Goal: Check status

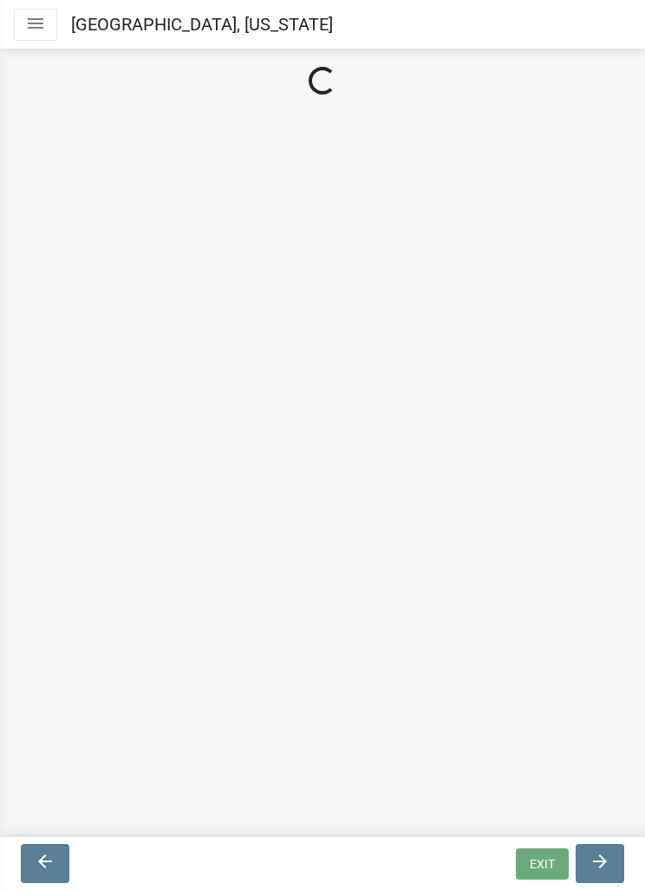
click at [43, 26] on icon "menu" at bounding box center [35, 23] width 21 height 21
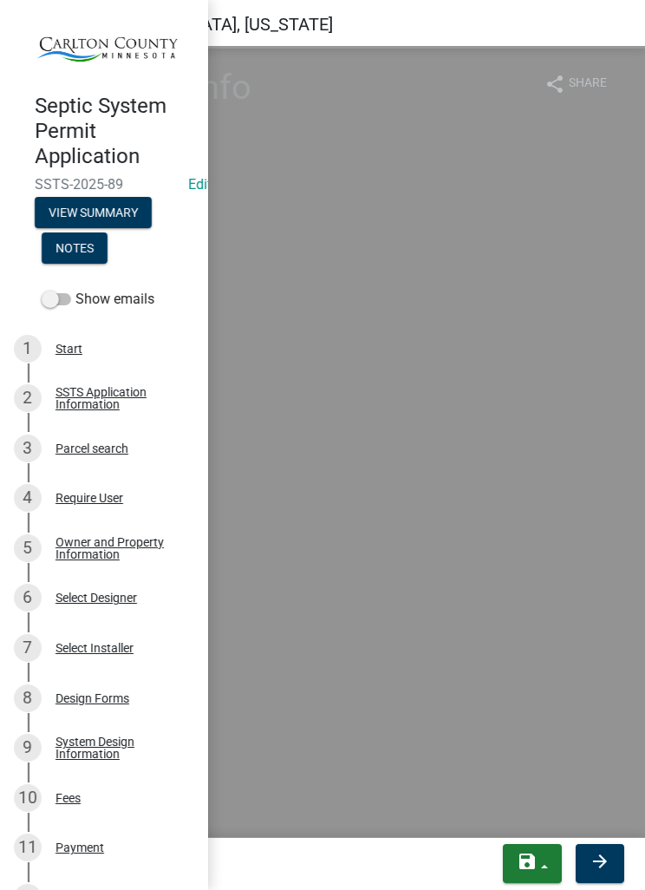
click at [381, 28] on nav "Toggle drawer menu [GEOGRAPHIC_DATA], [US_STATE]" at bounding box center [322, 24] width 645 height 49
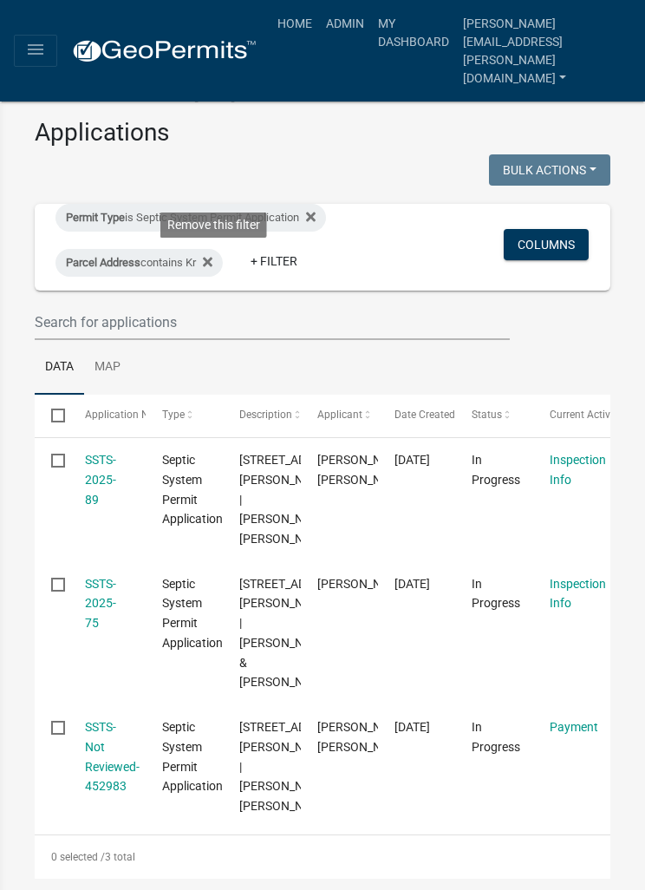
click at [213, 264] on icon at bounding box center [208, 262] width 10 height 14
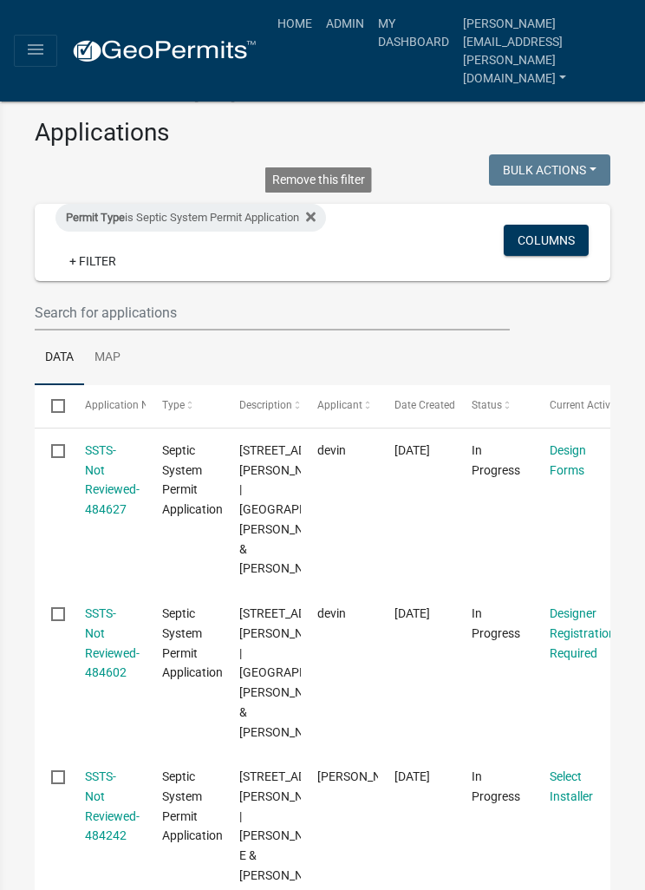
click at [316, 206] on fa-icon at bounding box center [307, 218] width 16 height 28
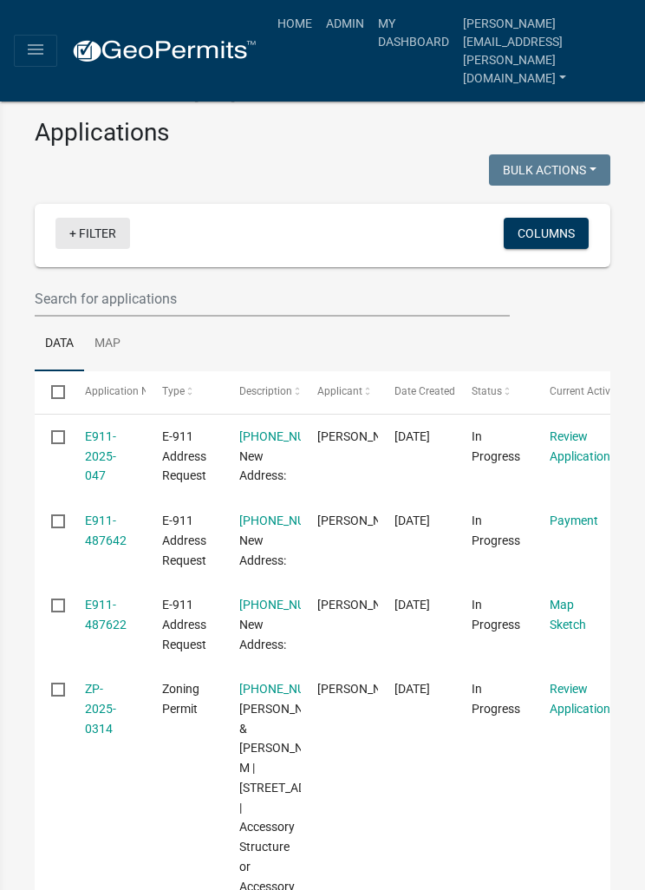
click at [95, 237] on link "+ Filter" at bounding box center [93, 233] width 75 height 31
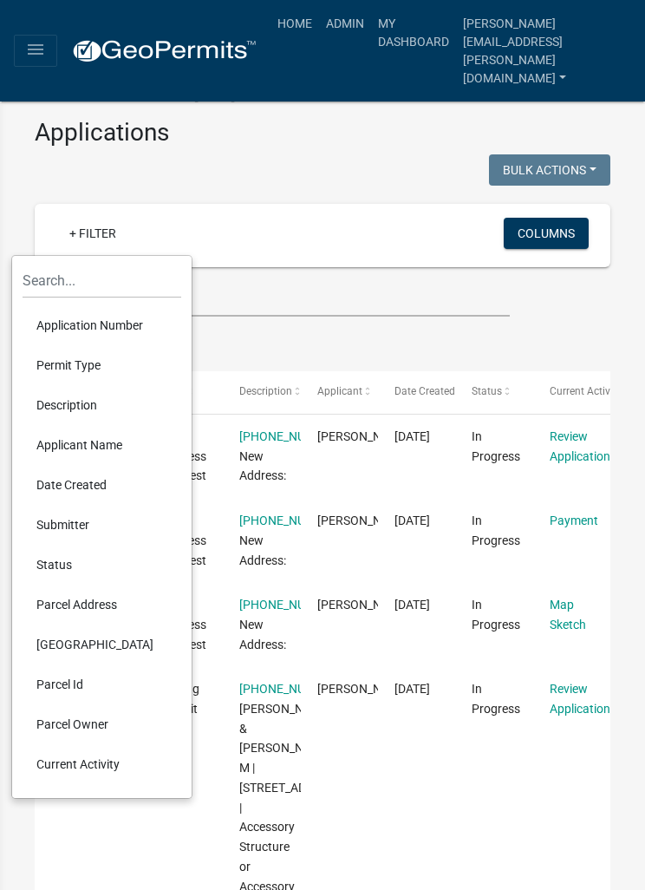
click at [102, 360] on li "Permit Type" at bounding box center [102, 365] width 159 height 40
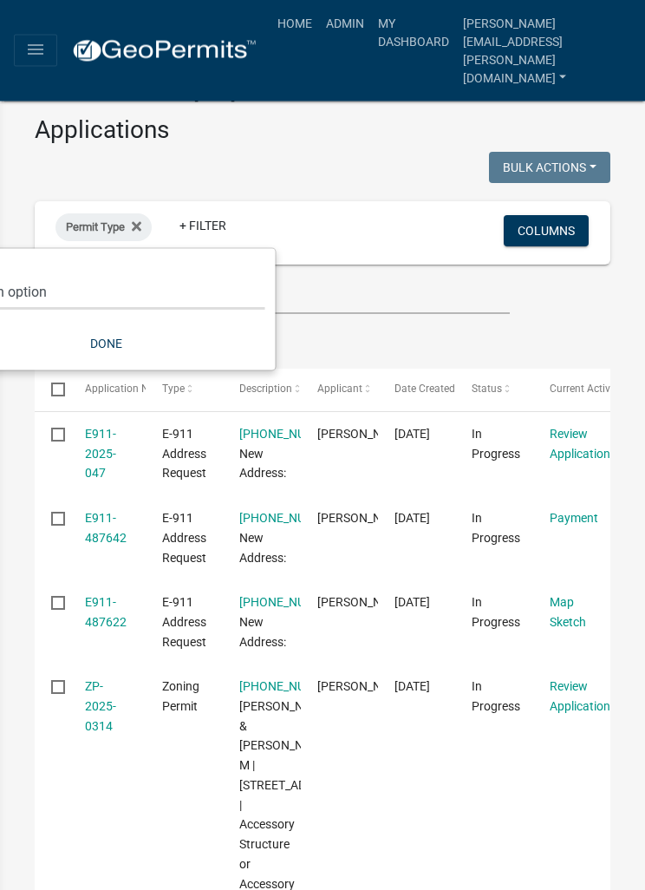
click at [176, 278] on select "Select an option Copy Of - Tax Data (Analyze available CAMA Fields) DRAFT - CUP…" at bounding box center [106, 293] width 317 height 36
select select "89aa8290-0064-4f09-b800-24f466b336c2"
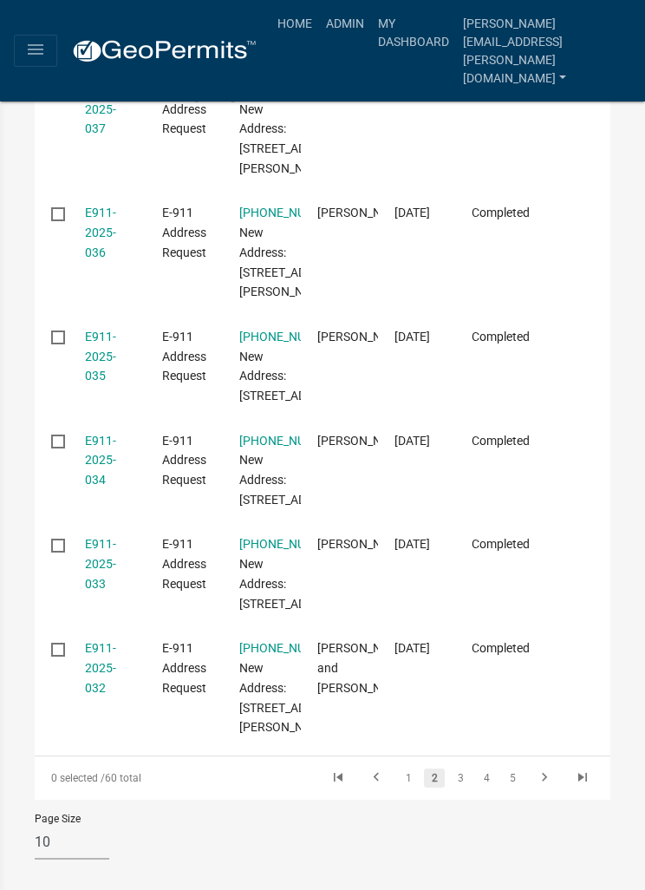
scroll to position [1132, 0]
click at [370, 784] on icon "go to previous page" at bounding box center [376, 779] width 23 height 21
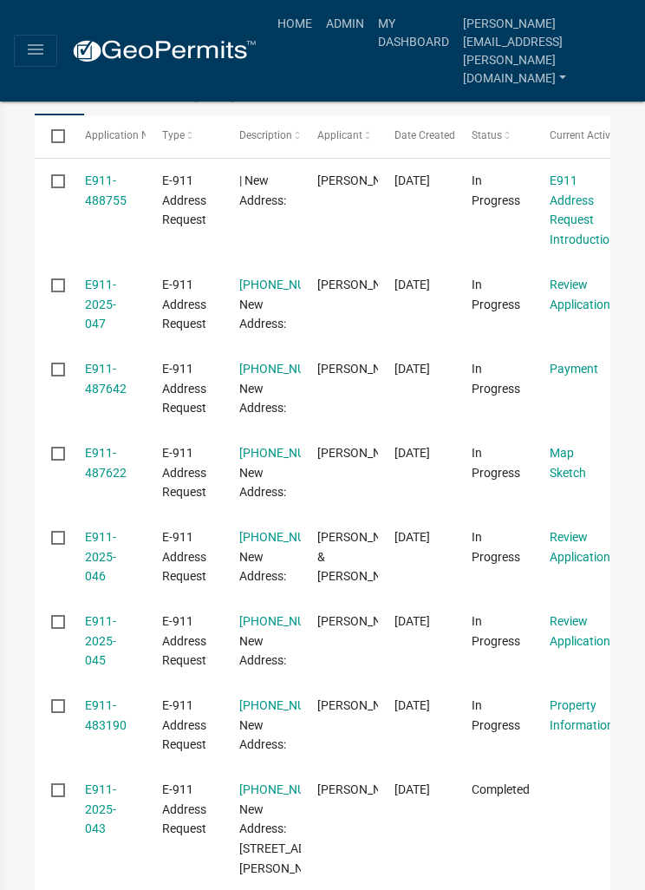
scroll to position [320, 0]
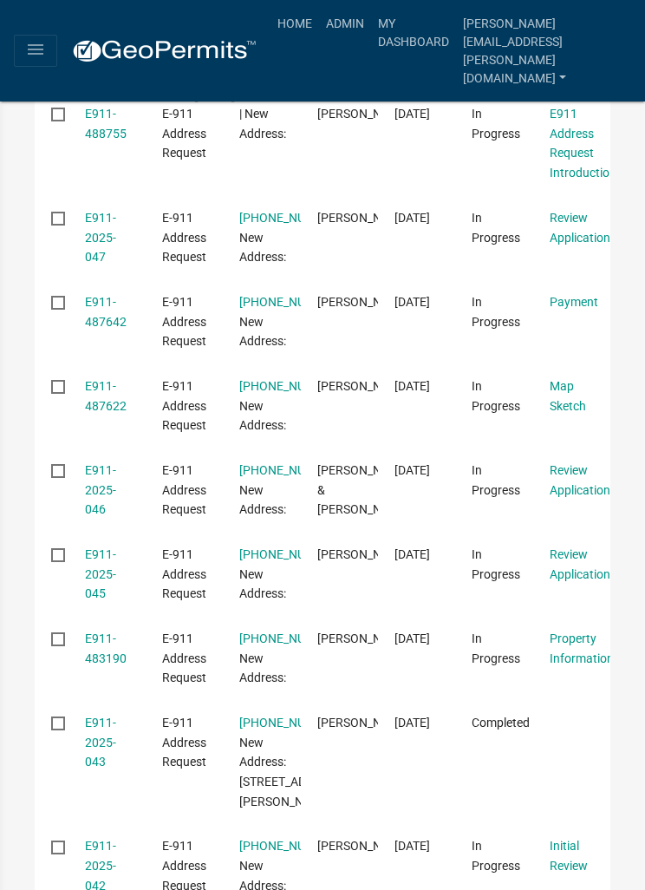
click at [106, 232] on link "E911-2025-047" at bounding box center [100, 238] width 31 height 54
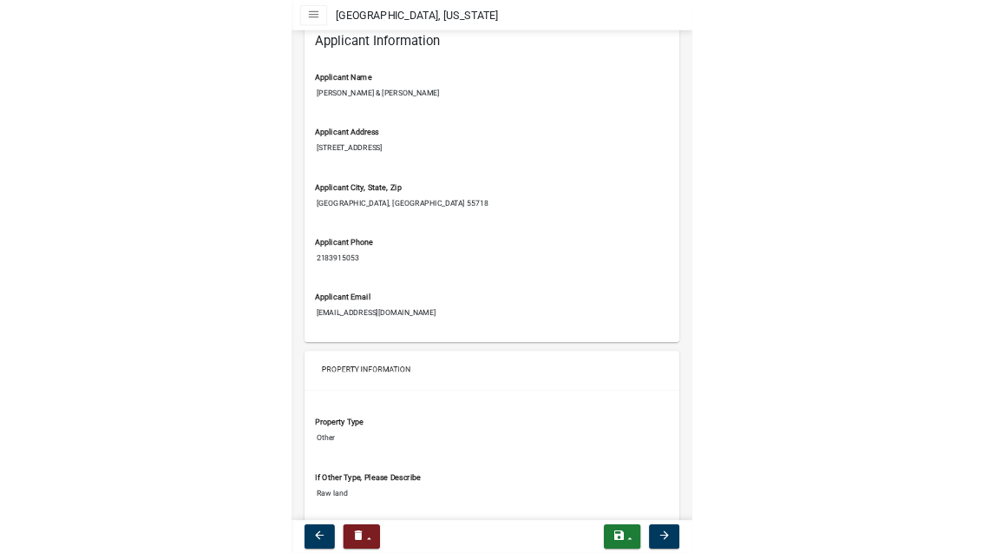
scroll to position [1705, 0]
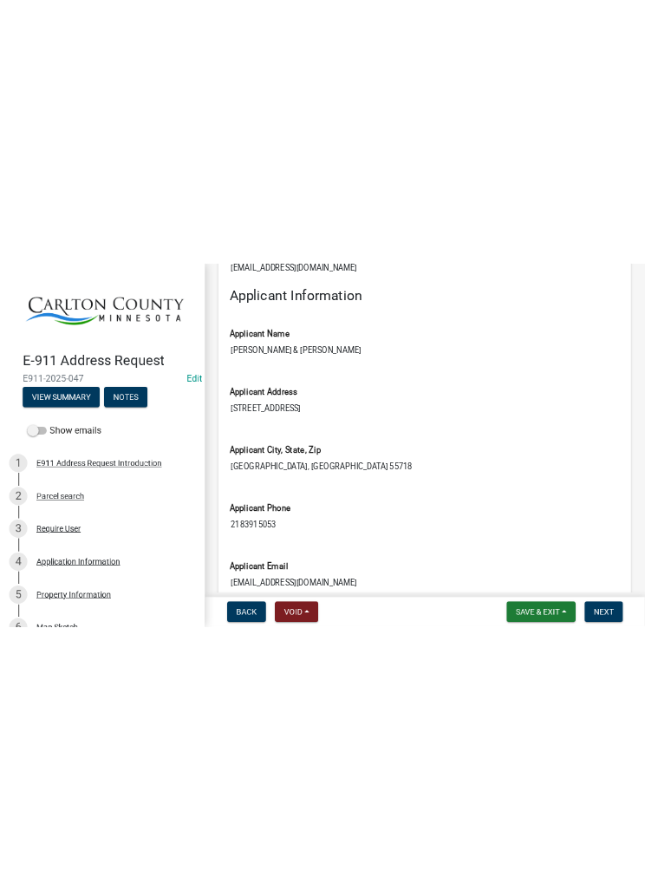
scroll to position [1671, 0]
